Goal: Information Seeking & Learning: Learn about a topic

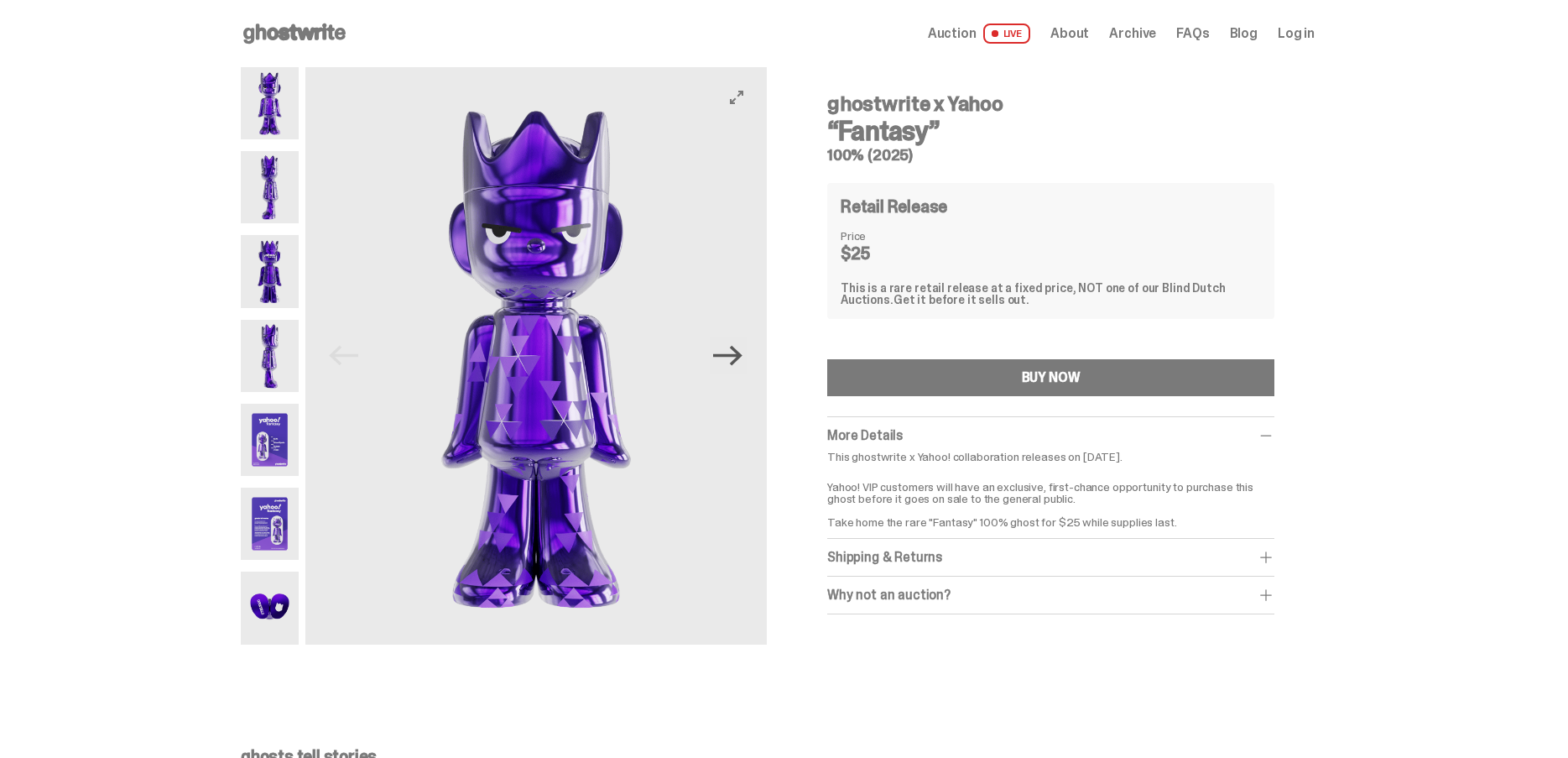
click at [740, 352] on icon "Next" at bounding box center [728, 356] width 30 height 30
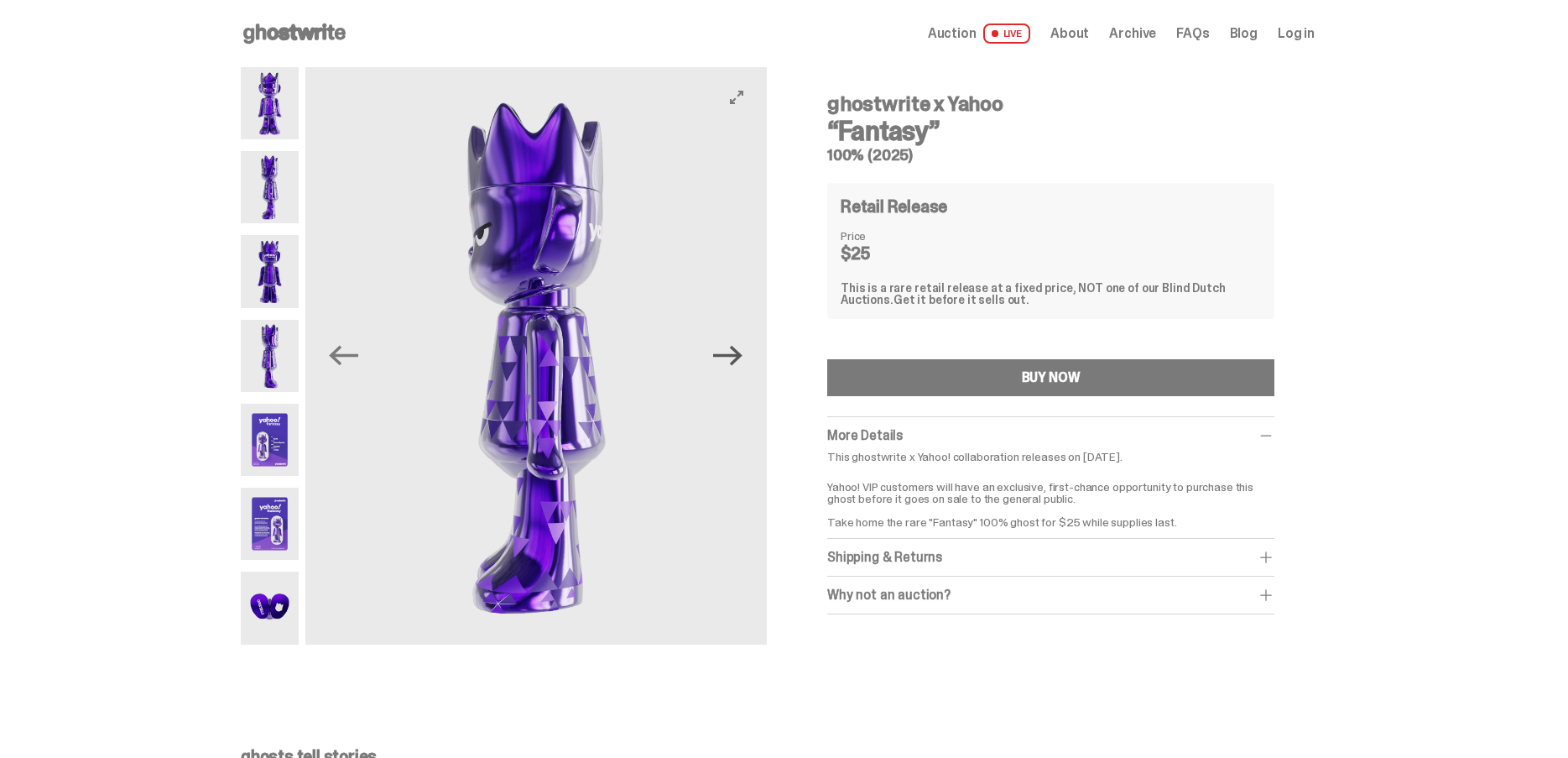
click at [740, 352] on icon "Next" at bounding box center [728, 356] width 30 height 30
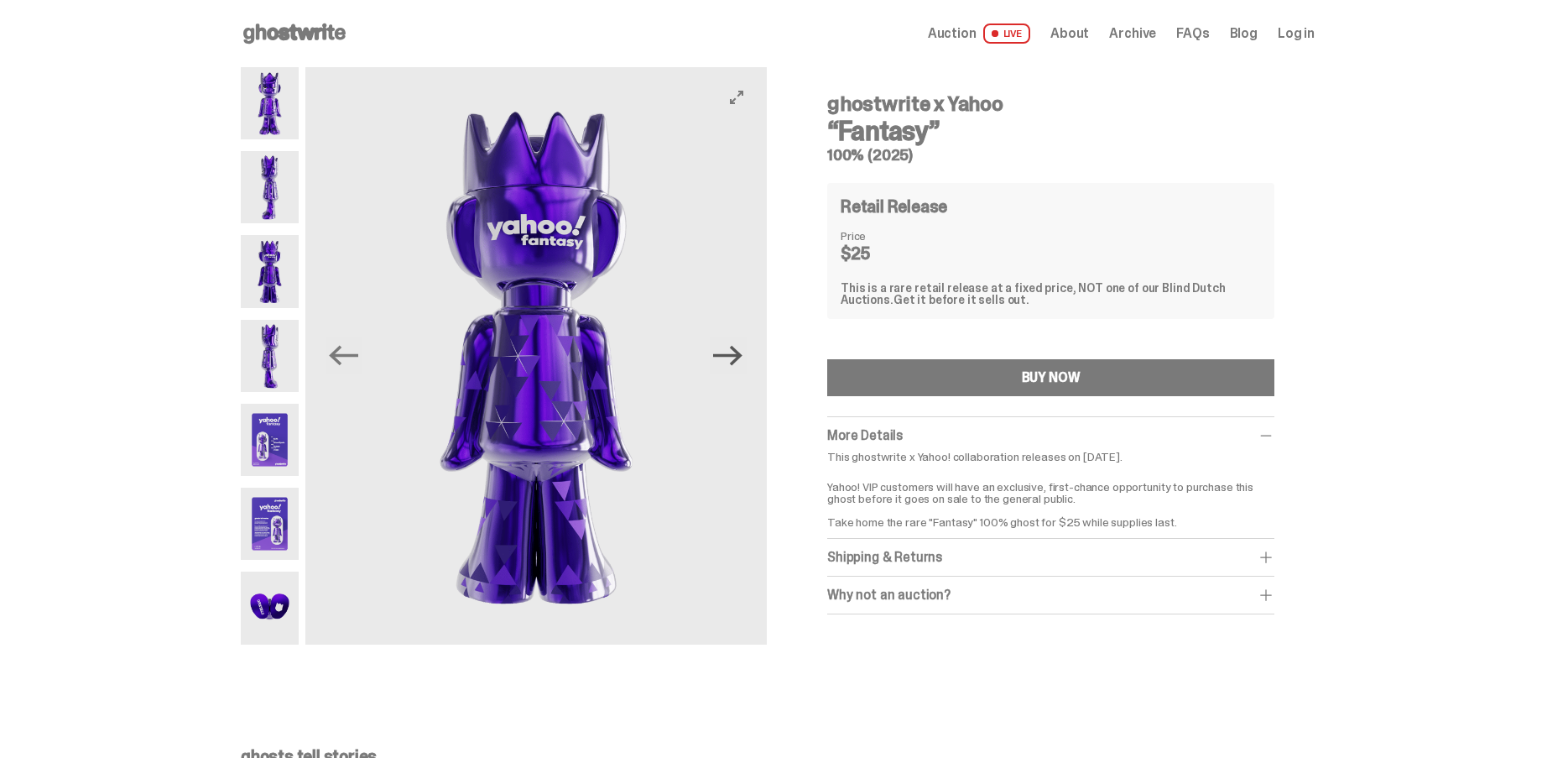
click at [740, 352] on icon "Next" at bounding box center [728, 356] width 30 height 30
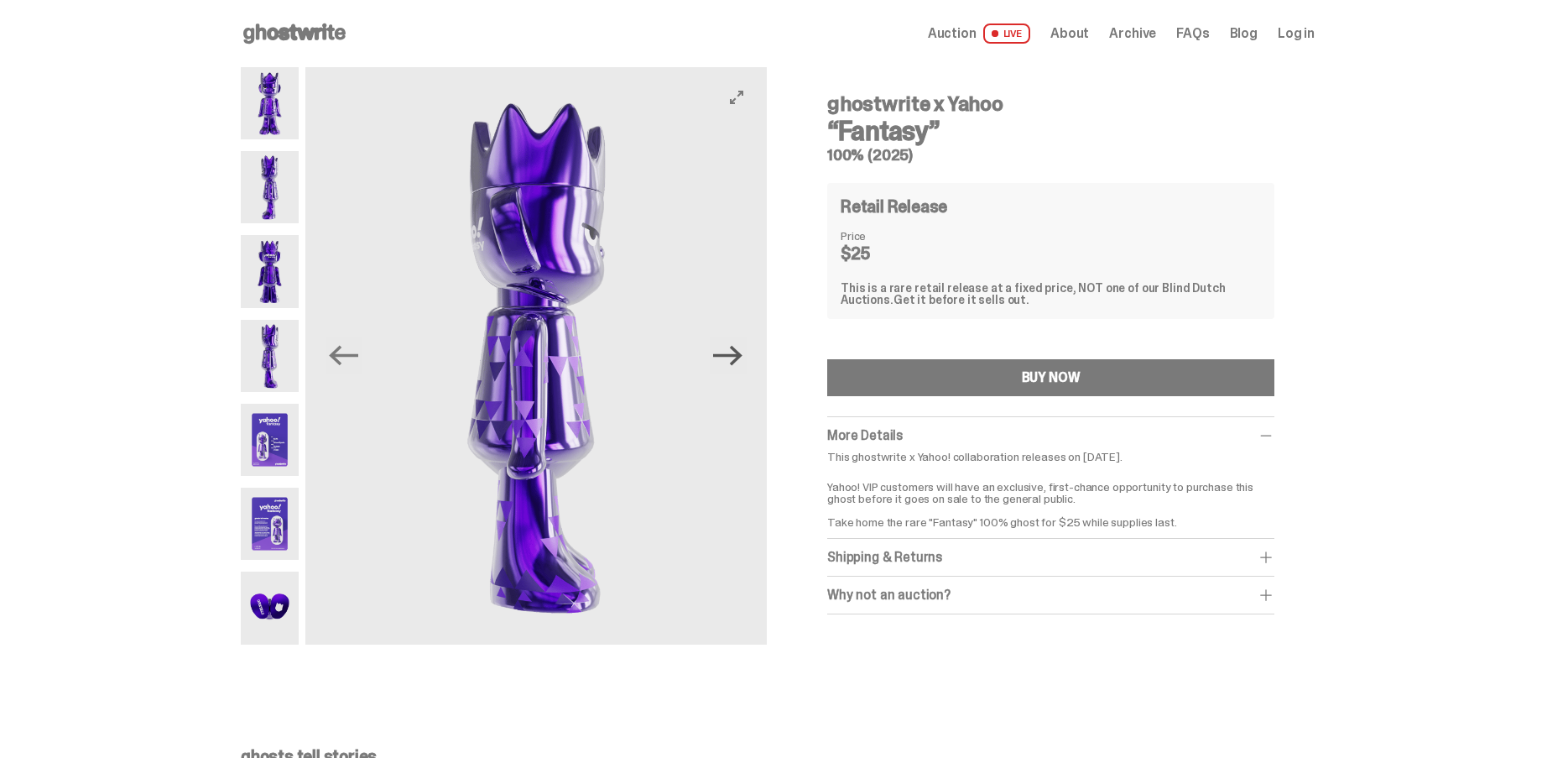
click at [740, 352] on icon "Next" at bounding box center [728, 356] width 30 height 30
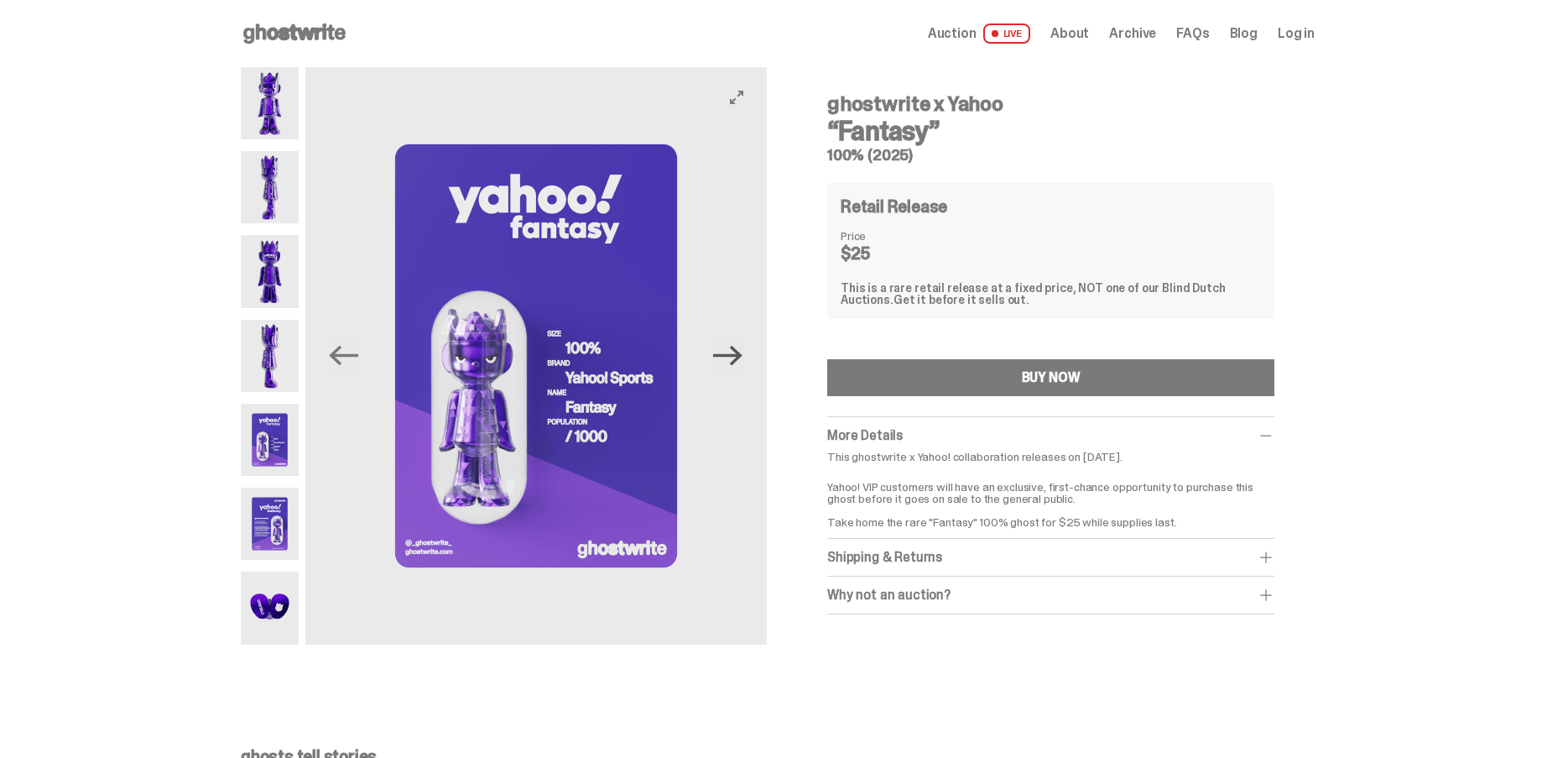
click at [738, 352] on icon "Next" at bounding box center [728, 356] width 30 height 30
